Goal: Download file/media

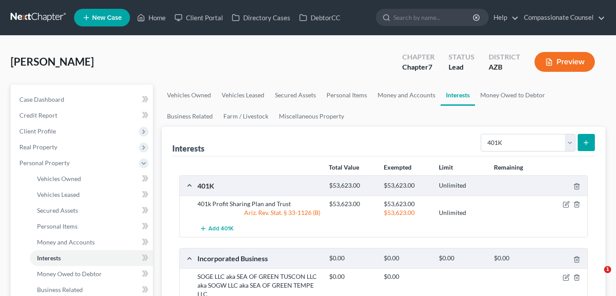
select select "401k"
click at [150, 20] on link "Home" at bounding box center [151, 18] width 37 height 16
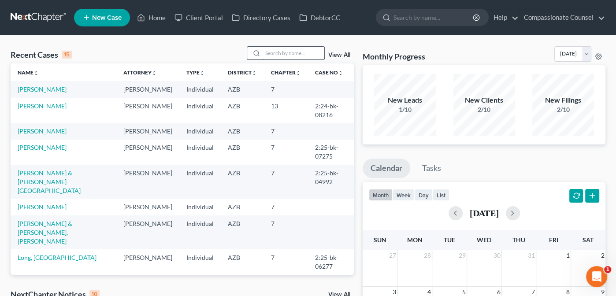
click at [276, 50] on input "search" at bounding box center [294, 53] width 62 height 13
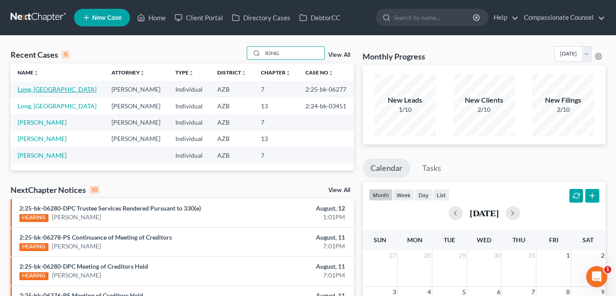
type input "lONG"
click at [29, 87] on link "Long, [GEOGRAPHIC_DATA]" at bounding box center [57, 88] width 79 height 7
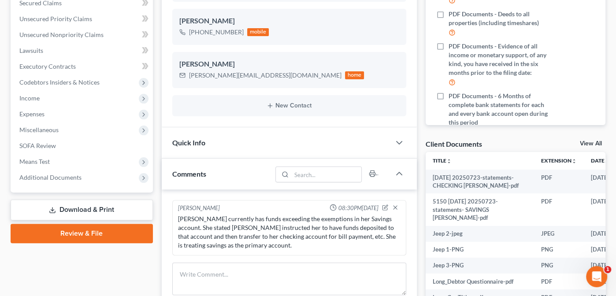
scroll to position [205, 0]
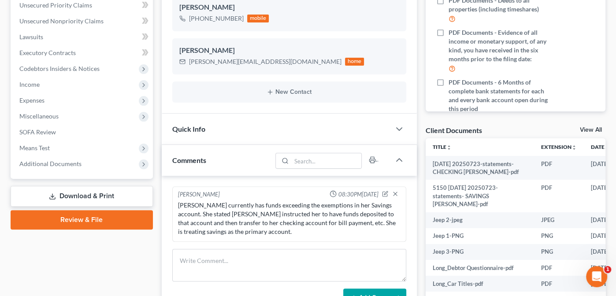
click at [583, 128] on link "View All" at bounding box center [591, 130] width 22 height 6
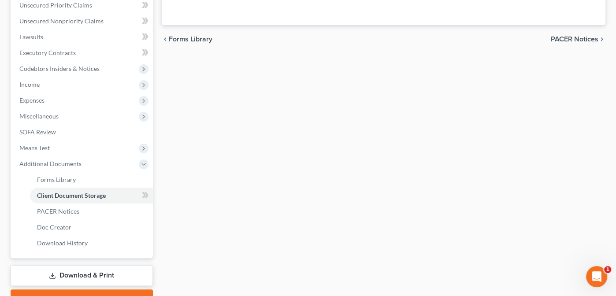
scroll to position [147, 0]
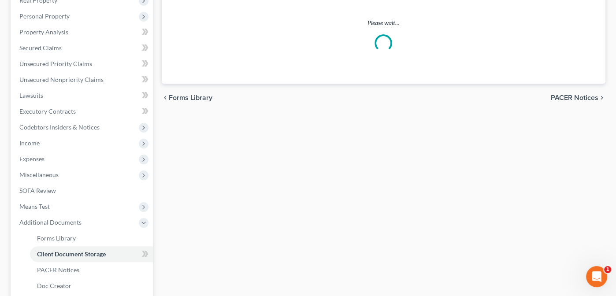
select select "14"
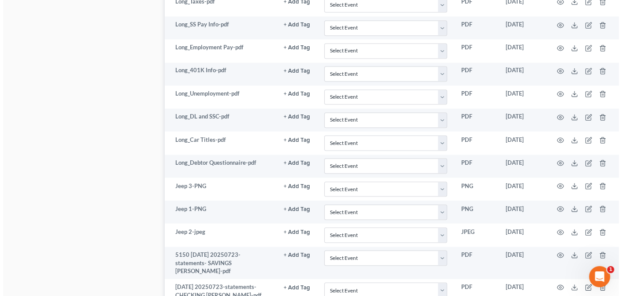
scroll to position [1360, 0]
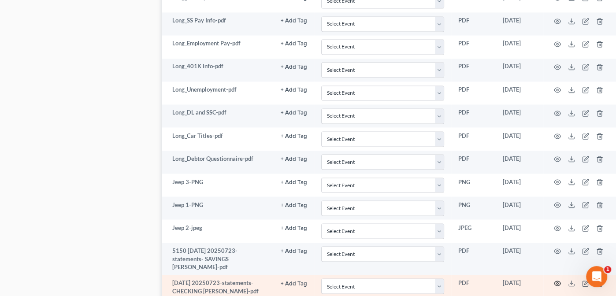
click at [554, 280] on icon "button" at bounding box center [557, 283] width 7 height 7
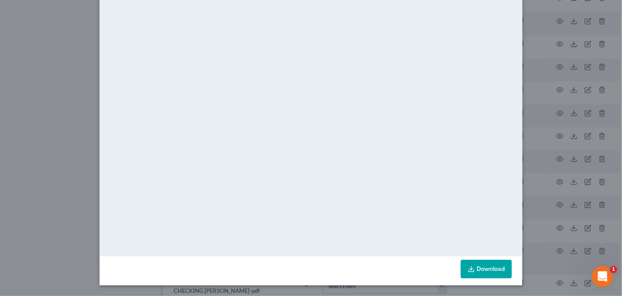
scroll to position [84, 0]
click at [481, 268] on link "Download" at bounding box center [486, 269] width 51 height 19
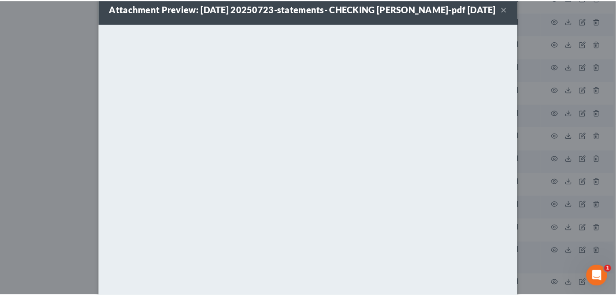
scroll to position [0, 0]
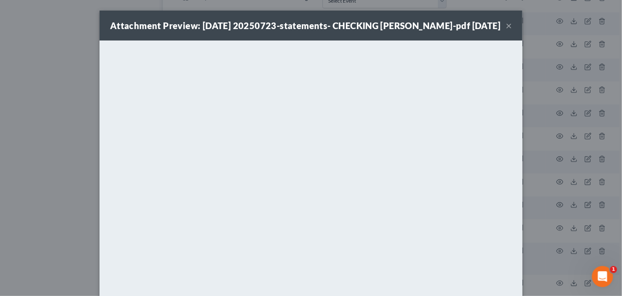
click at [506, 31] on button "×" at bounding box center [509, 25] width 6 height 11
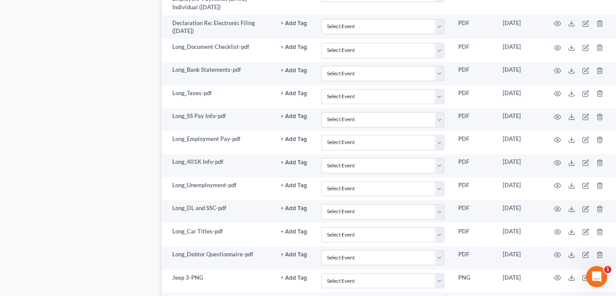
scroll to position [1225, 0]
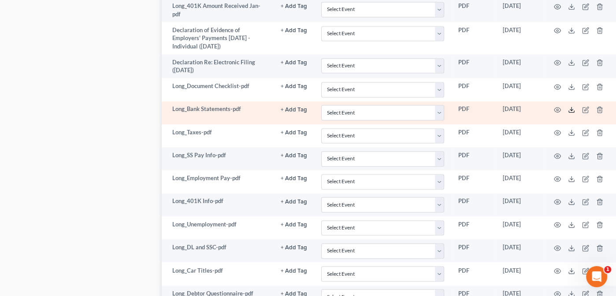
click at [572, 107] on line at bounding box center [572, 109] width 0 height 4
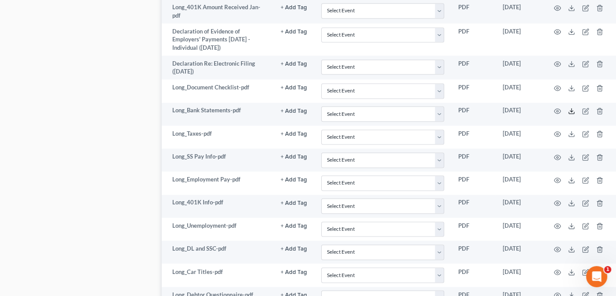
scroll to position [1405, 0]
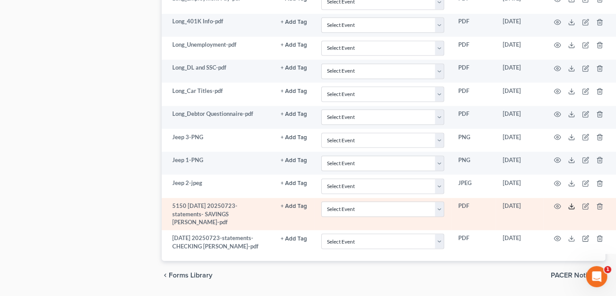
click at [572, 204] on line at bounding box center [572, 206] width 0 height 4
